Goal: Check status: Check status

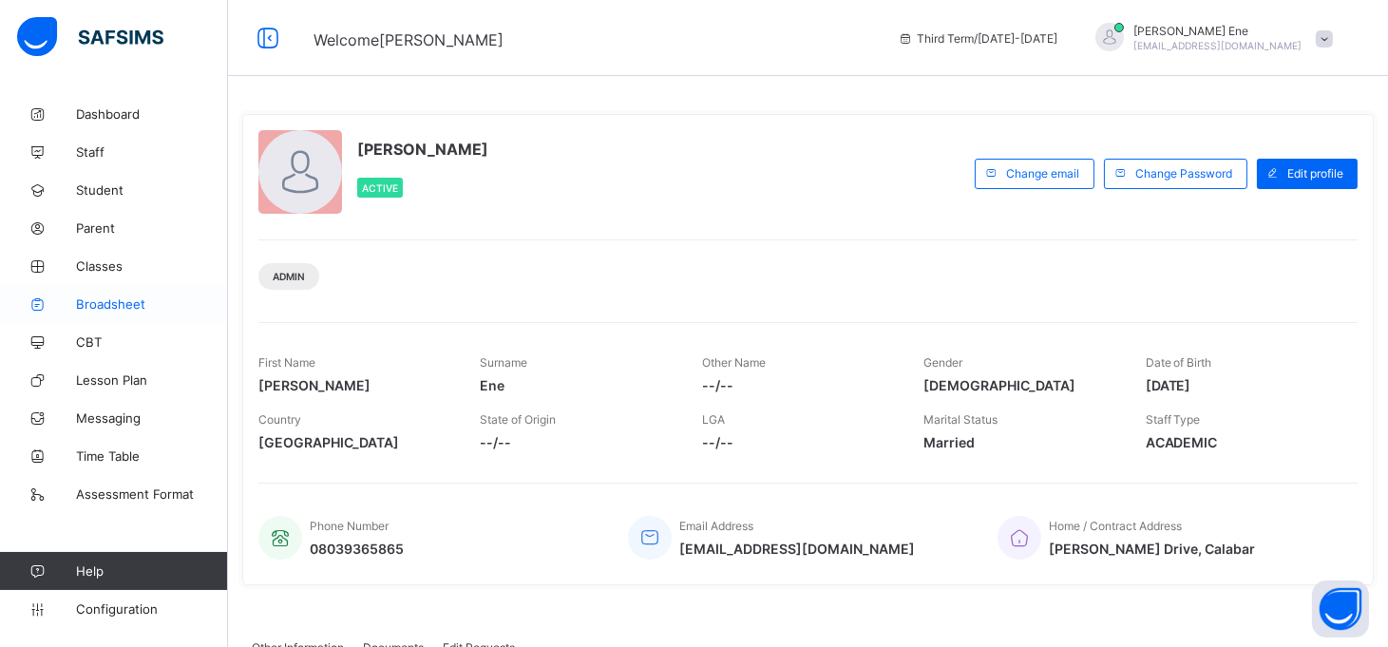
click at [86, 298] on span "Broadsheet" at bounding box center [152, 303] width 152 height 15
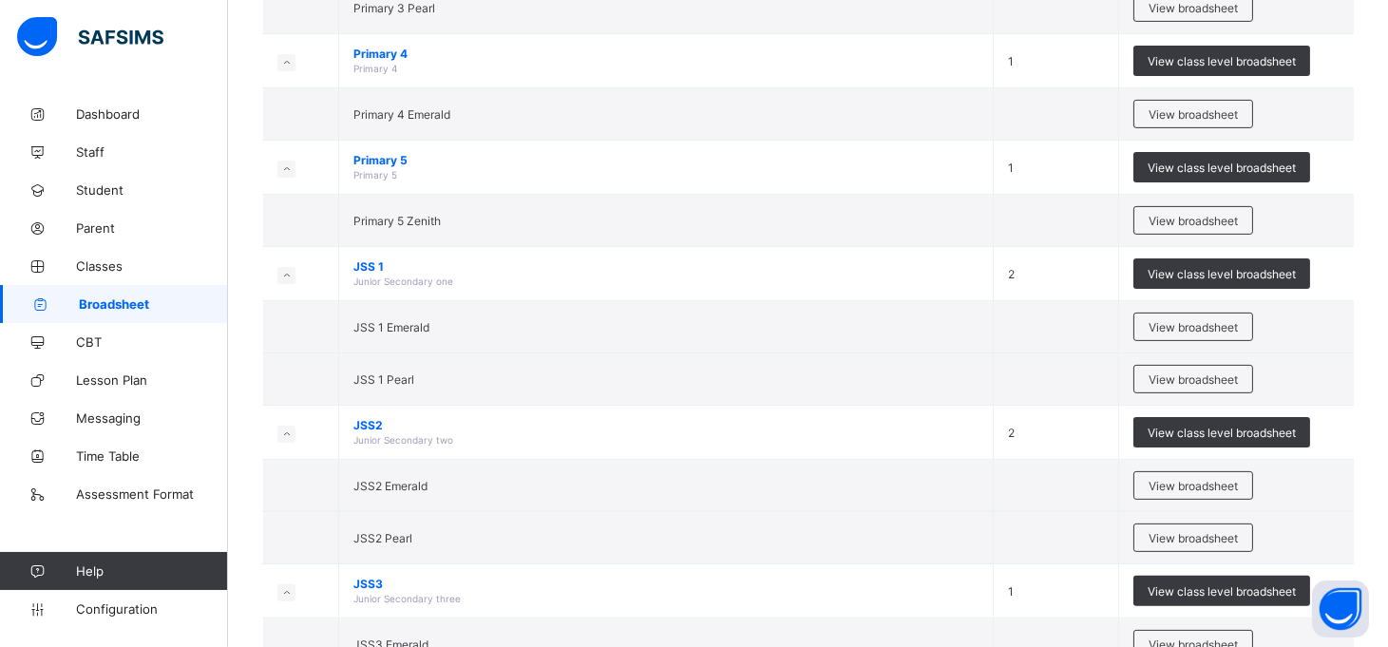
scroll to position [1048, 0]
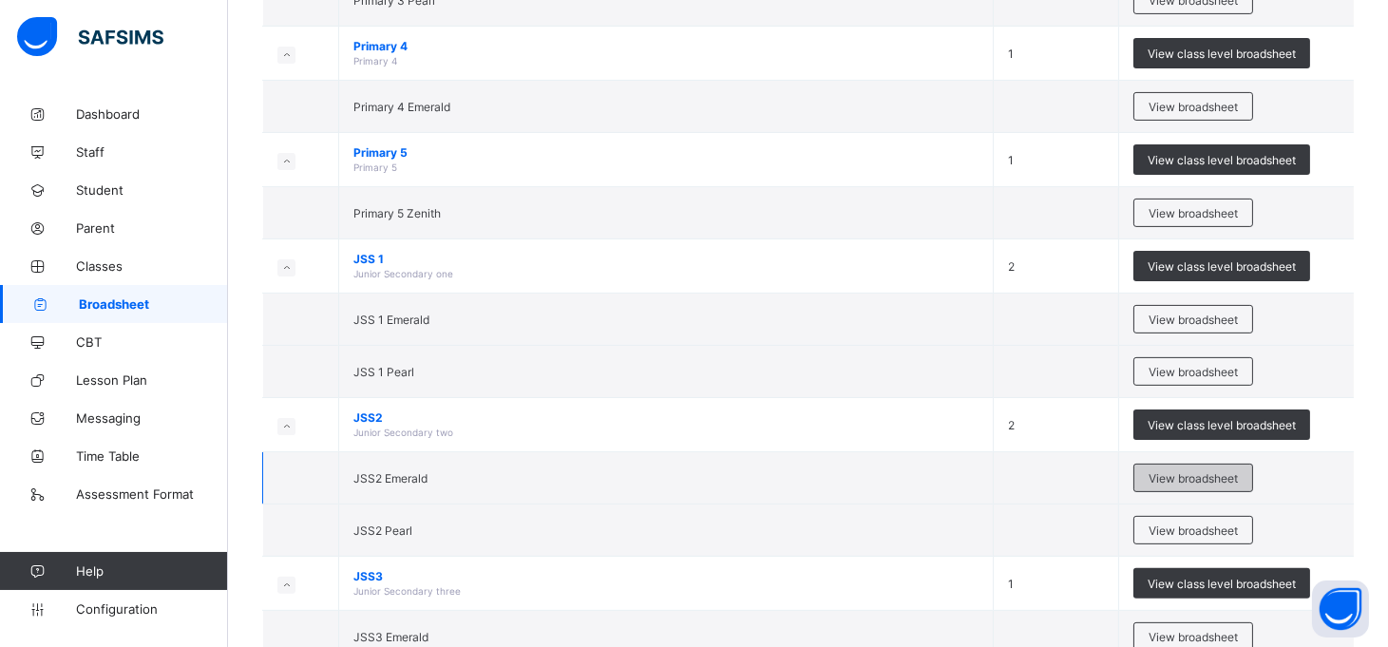
click at [1220, 476] on span "View broadsheet" at bounding box center [1192, 478] width 89 height 14
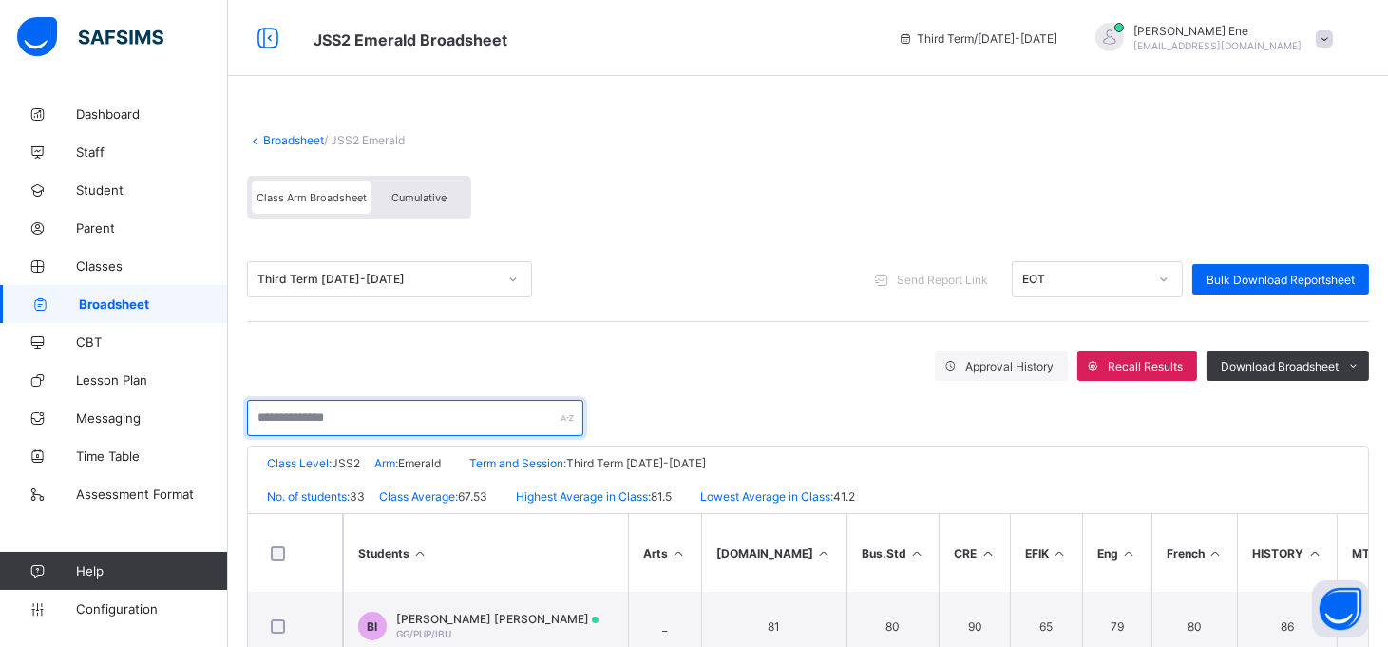
click at [381, 419] on input "text" at bounding box center [415, 418] width 336 height 36
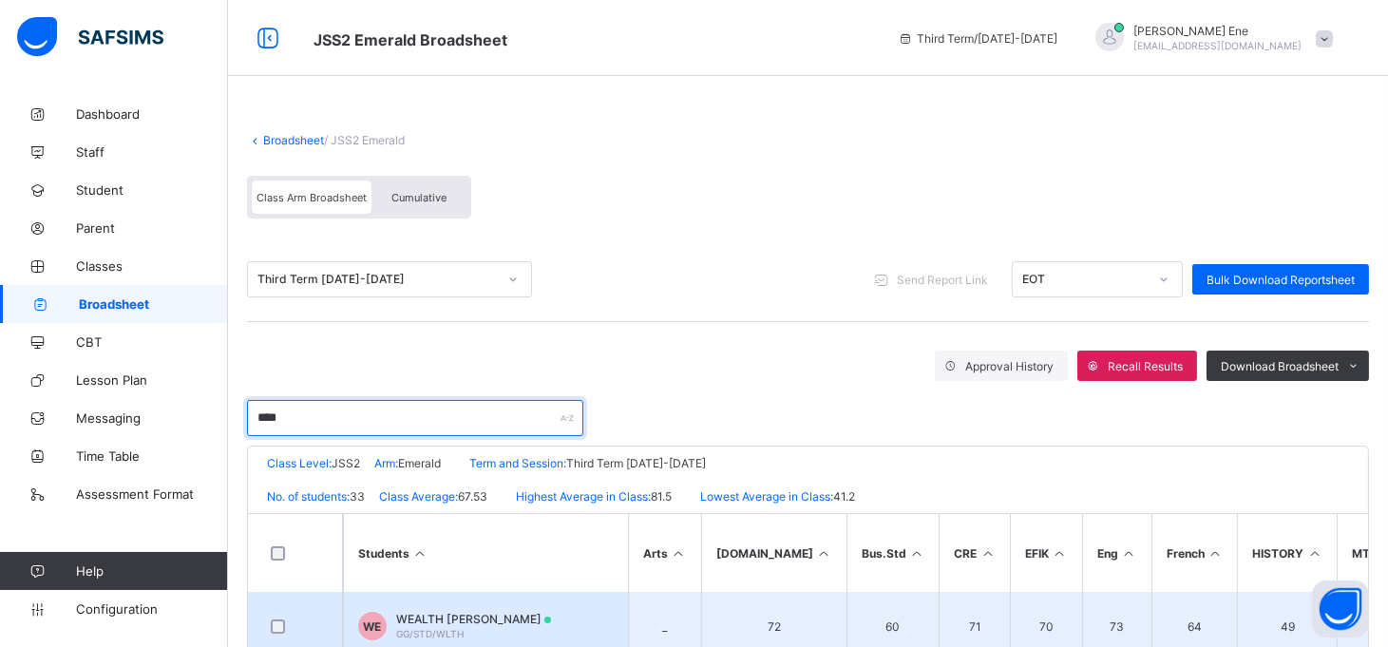
type input "****"
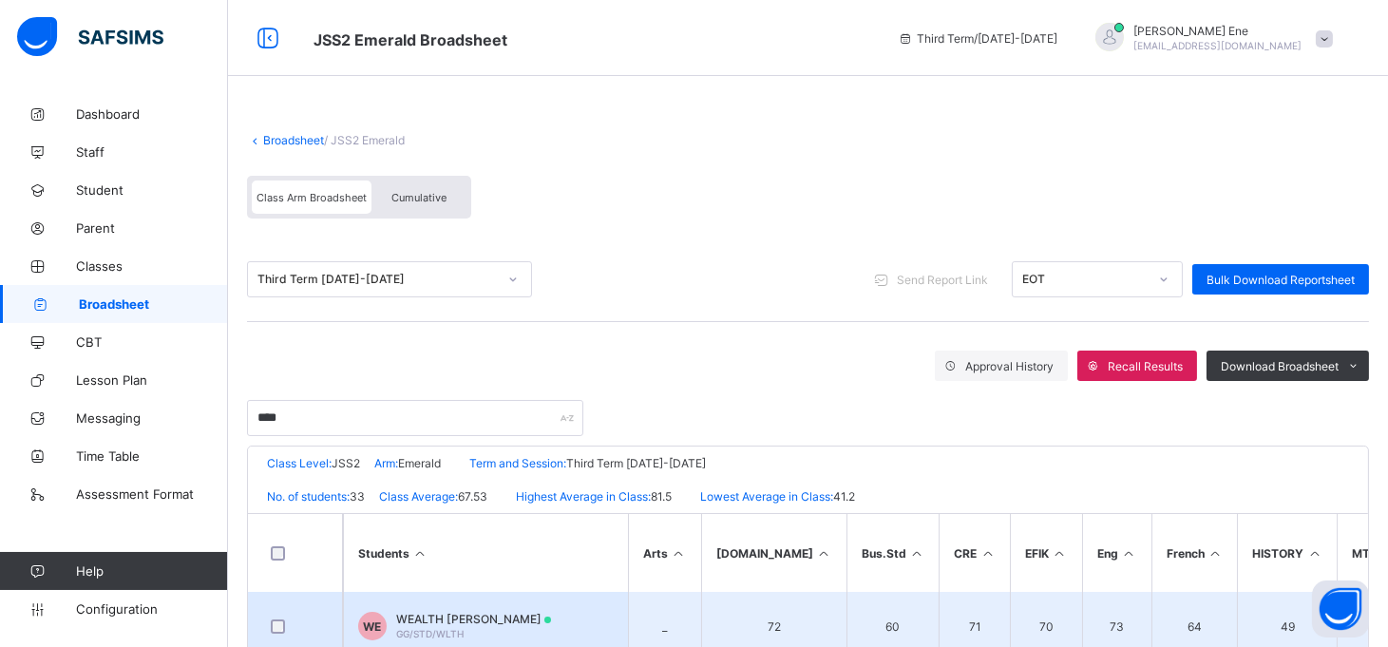
click at [403, 616] on span "WEALTH [PERSON_NAME]" at bounding box center [473, 619] width 155 height 14
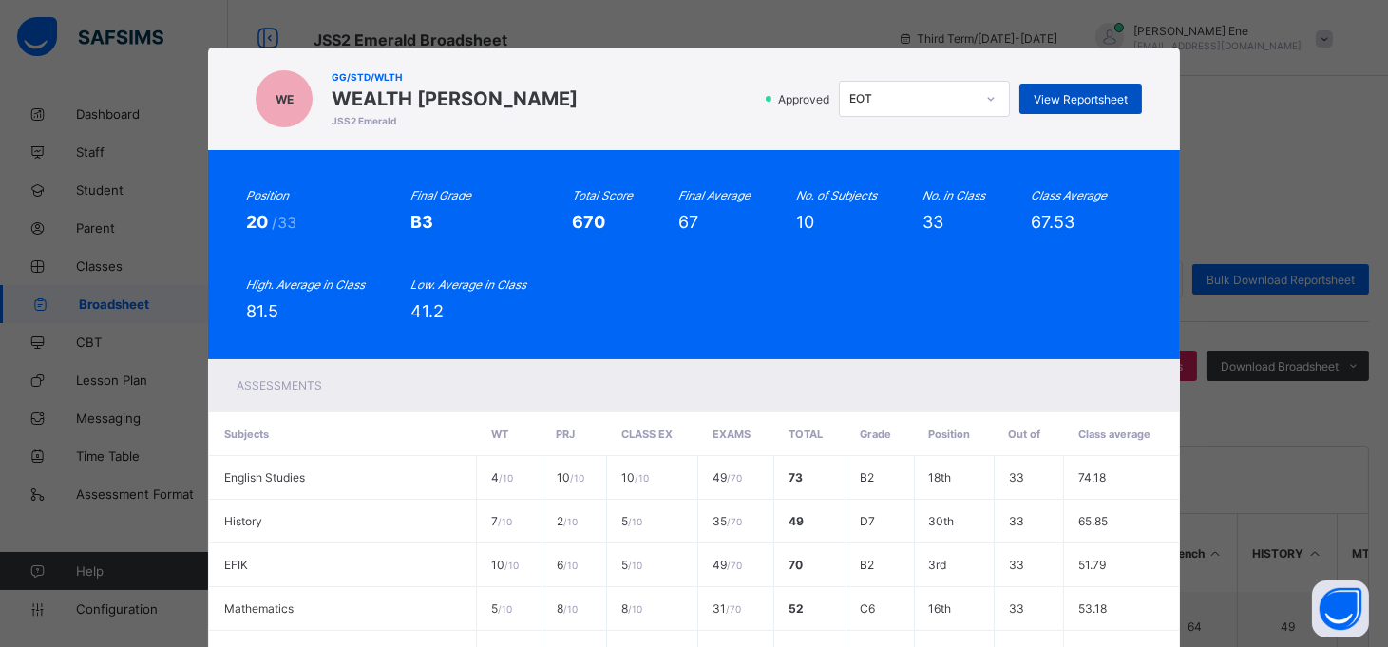
click at [1054, 97] on span "View Reportsheet" at bounding box center [1080, 99] width 94 height 14
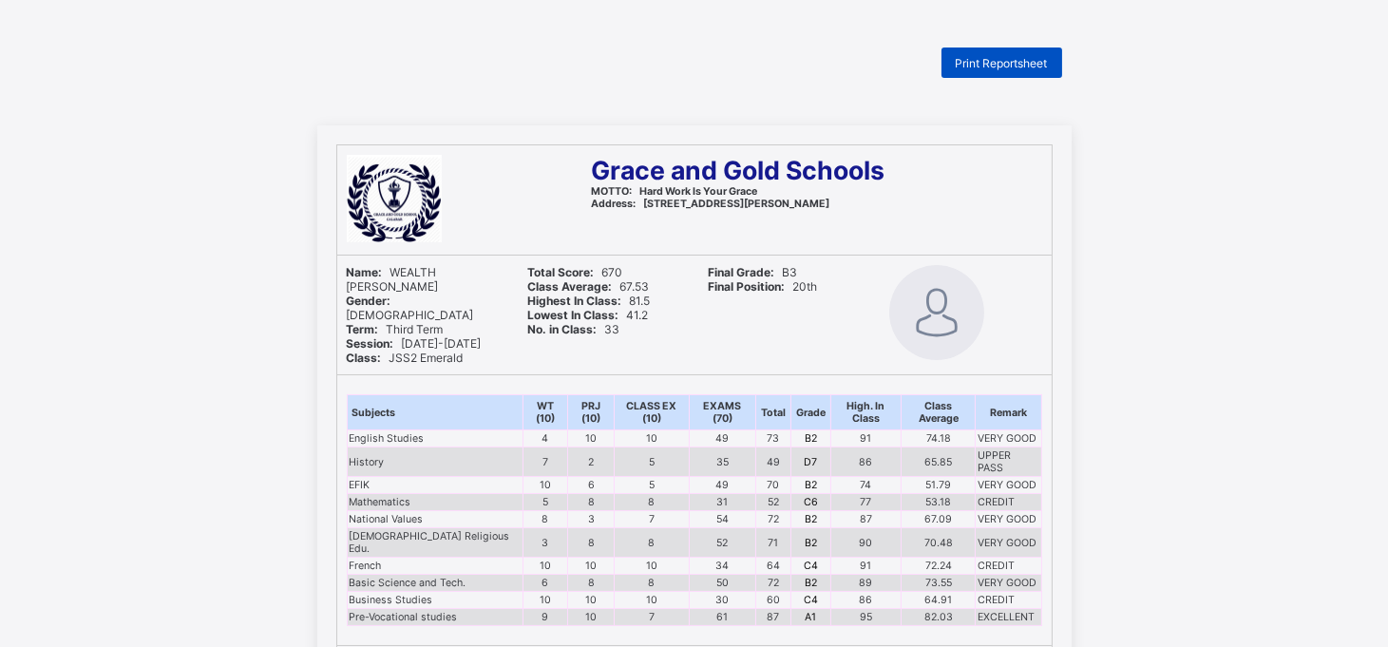
click at [1026, 59] on span "Print Reportsheet" at bounding box center [1002, 63] width 92 height 14
